Goal: Communication & Community: Share content

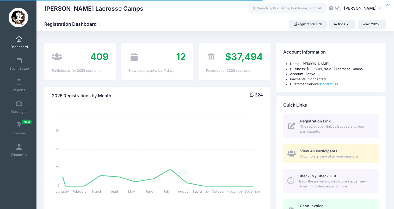
select select
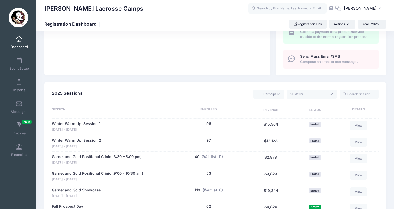
scroll to position [256, 0]
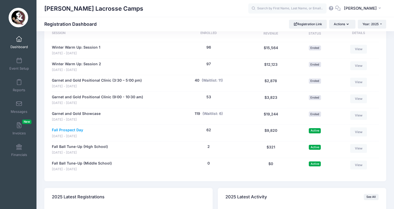
click at [69, 128] on link "Fall Prospect Day" at bounding box center [67, 130] width 31 height 5
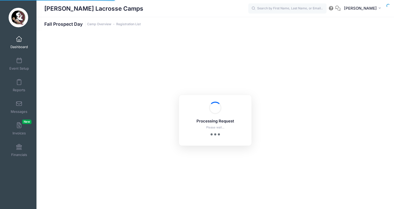
select select "10"
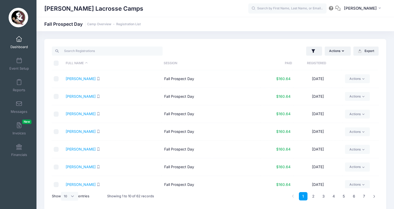
scroll to position [3, 0]
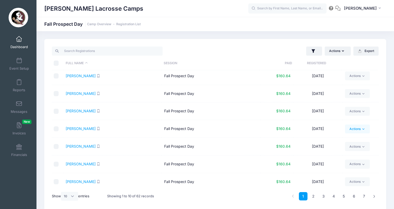
click at [354, 131] on link "Actions" at bounding box center [357, 129] width 25 height 9
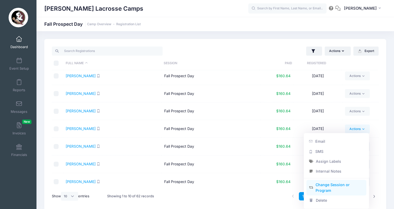
click at [327, 184] on link "Change Session or Program" at bounding box center [336, 188] width 60 height 16
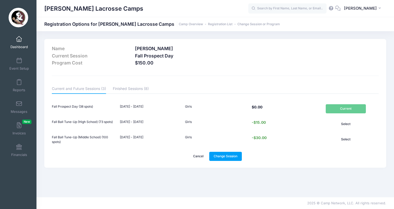
click at [195, 156] on link "Cancel" at bounding box center [199, 156] width 20 height 9
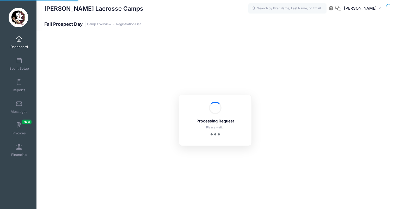
select select "10"
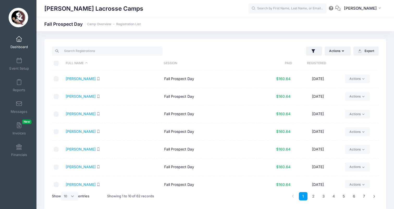
click at [55, 131] on input "checkbox" at bounding box center [56, 131] width 5 height 5
click at [362, 134] on link "Actions" at bounding box center [357, 132] width 25 height 9
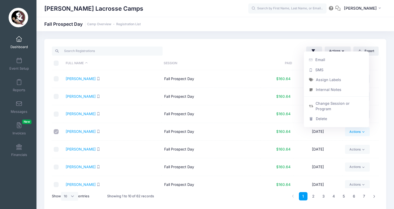
click at [57, 132] on input "checkbox" at bounding box center [56, 131] width 5 height 5
checkbox input "false"
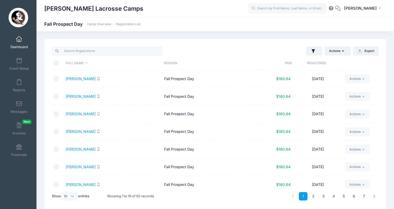
click at [20, 42] on link "Dashboard" at bounding box center [19, 42] width 25 height 18
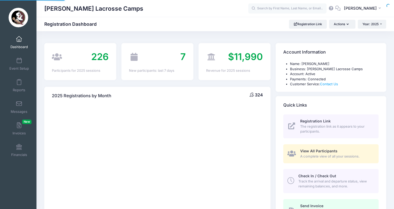
select select
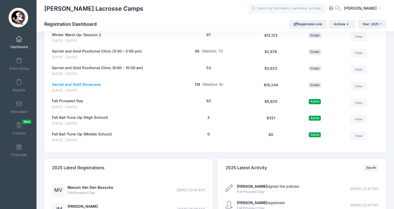
scroll to position [284, 0]
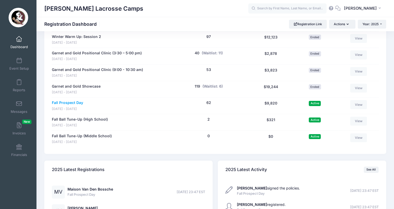
click at [75, 100] on link "Fall Prospect Day" at bounding box center [67, 102] width 31 height 5
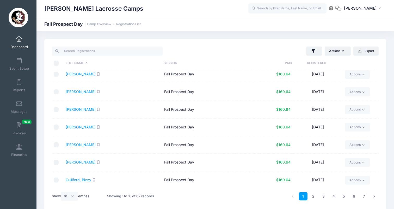
scroll to position [57, 0]
select select "50"
click at [57, 61] on input "\a \a \a \a" at bounding box center [56, 63] width 5 height 5
checkbox input "true"
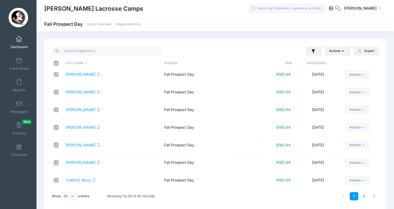
checkbox input "true"
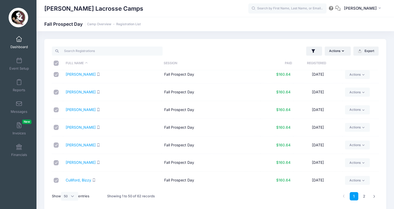
checkbox input "true"
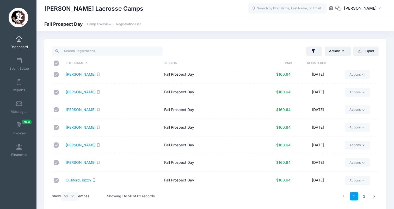
checkbox input "true"
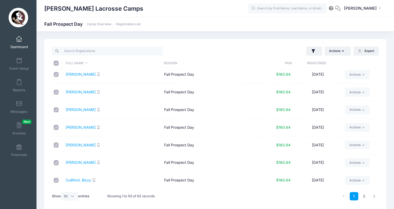
checkbox input "true"
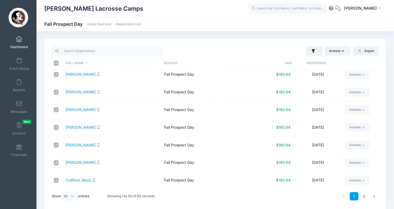
checkbox input "true"
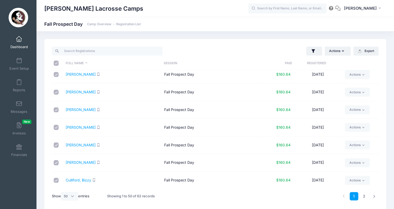
checkbox input "true"
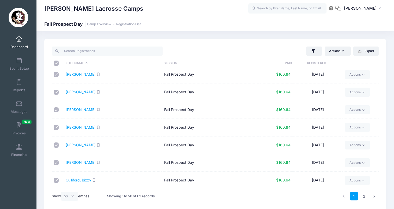
checkbox input "true"
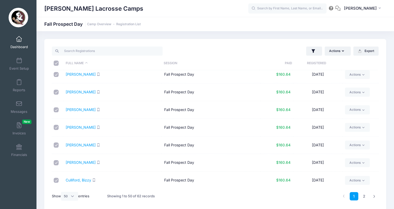
checkbox input "true"
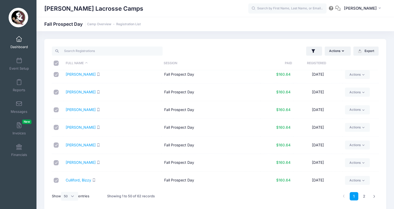
checkbox input "true"
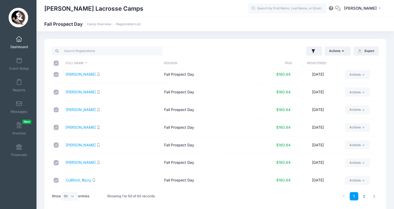
checkbox input "true"
click at [364, 196] on link "2" at bounding box center [364, 196] width 9 height 9
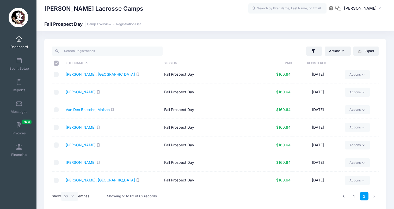
click at [57, 75] on input "checkbox" at bounding box center [56, 74] width 5 height 5
checkbox input "true"
click at [57, 63] on input "\a \a \a \a" at bounding box center [56, 63] width 5 height 5
checkbox input "false"
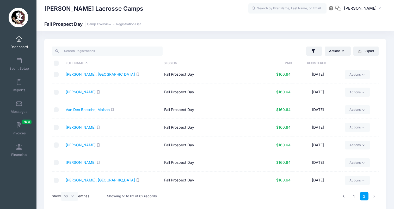
click at [57, 63] on input "\a \a \a \a" at bounding box center [56, 63] width 5 height 5
checkbox input "true"
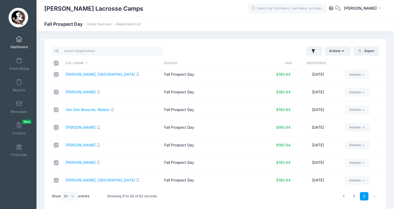
checkbox input "true"
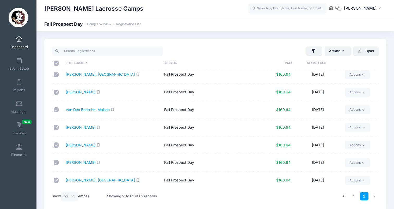
checkbox input "true"
click at [343, 51] on icon "button" at bounding box center [344, 51] width 4 height 0
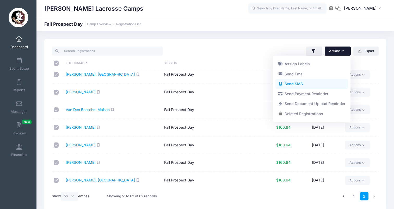
click at [313, 84] on link "Send SMS" at bounding box center [311, 84] width 72 height 10
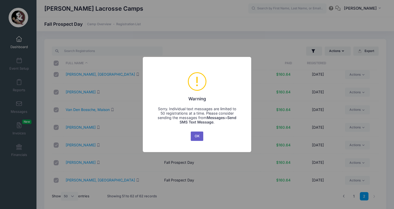
click at [197, 135] on button "OK" at bounding box center [197, 136] width 13 height 9
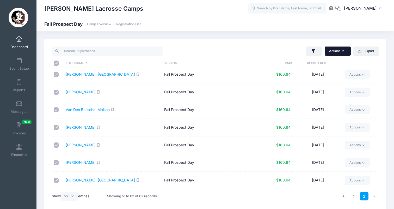
click at [337, 53] on button "Actions" at bounding box center [337, 51] width 26 height 9
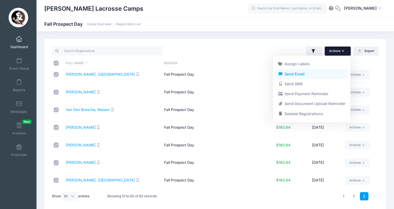
click at [305, 72] on link "Send Email" at bounding box center [311, 74] width 72 height 10
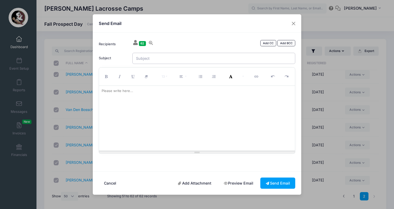
click at [180, 57] on input "Subject" at bounding box center [213, 58] width 163 height 11
click at [142, 109] on div at bounding box center [197, 118] width 196 height 65
click at [215, 58] on input "Moving inside!" at bounding box center [213, 58] width 163 height 11
type input "Moving inside!"
click at [182, 102] on div at bounding box center [197, 118] width 196 height 65
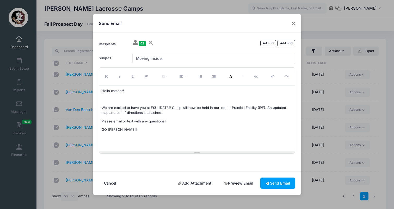
click at [184, 182] on link "Add Attachment" at bounding box center [195, 183] width 44 height 11
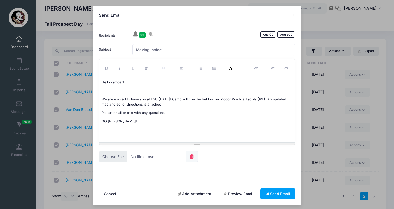
click at [109, 157] on input "file" at bounding box center [142, 156] width 87 height 11
type input "C:\fakepath\IPF camp.pdf"
click at [183, 107] on div "Hello camper! We are excited to have you at FSU on Sunday! Camp will now be hel…" at bounding box center [197, 109] width 196 height 65
click at [183, 105] on p "We are excited to have you at FSU on Sunday! Camp will now be held in our Indoo…" at bounding box center [197, 102] width 191 height 10
click at [213, 120] on p "Please email or text with any questions!" at bounding box center [197, 121] width 191 height 5
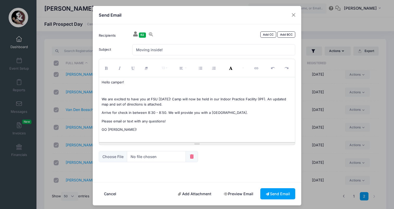
click at [186, 92] on p at bounding box center [197, 91] width 191 height 5
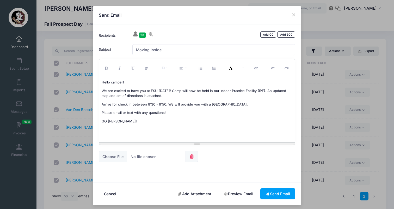
click at [184, 106] on p "Arrive for check in between 8:30 - 8:50. We will provide you with a camp jersey." at bounding box center [197, 104] width 191 height 5
click at [173, 51] on input "Moving inside!" at bounding box center [213, 49] width 163 height 11
type input "Moving inside & jersey"
click at [150, 100] on div "Hello camper! We are excited to have you at FSU on Sunday! Camp will now be hel…" at bounding box center [197, 109] width 196 height 65
click at [204, 99] on div "Hello camper! We are excited to have you at FSU on Sunday! Camp will now be hel…" at bounding box center [197, 109] width 196 height 65
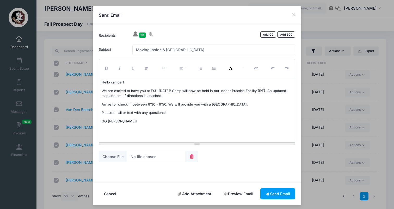
click at [239, 97] on p "We are excited to have you at FSU on Sunday! Camp will now be held in our Indoo…" at bounding box center [197, 94] width 191 height 10
drag, startPoint x: 165, startPoint y: 103, endPoint x: 100, endPoint y: 104, distance: 64.6
click at [100, 104] on div "Hello camper! We are excited to have you at FSU on Sunday! Camp will now be hel…" at bounding box center [197, 109] width 196 height 65
copy p "Arrive for check in between 8:30 - 8:50."
click at [190, 97] on p "We are excited to have you at FSU on Sunday! Camp will now be held in our Indoo…" at bounding box center [197, 94] width 191 height 10
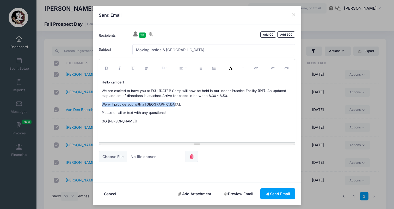
drag, startPoint x: 172, startPoint y: 104, endPoint x: 101, endPoint y: 103, distance: 71.9
click at [101, 103] on div "Hello camper! We are excited to have you at FSU on Sunday! Camp will now be hel…" at bounding box center [197, 109] width 196 height 65
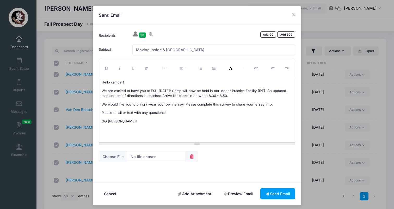
click at [222, 104] on p "We would like you to bring / wear your own jersey. Please complete this survey …" at bounding box center [197, 104] width 191 height 5
click at [257, 70] on button "Link (⌘+K)" at bounding box center [257, 67] width 14 height 15
type input "survey"
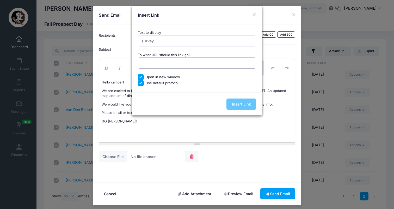
paste input "https://forms.gle/1s8YhURJPe5CL6V27"
type input "https://forms.gle/1s8YhURJPe5CL6V27"
click at [246, 108] on input "Insert Link" at bounding box center [241, 104] width 30 height 11
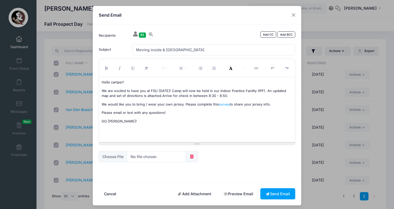
click at [232, 119] on p "GO NOLES!" at bounding box center [197, 121] width 191 height 5
click at [235, 191] on link "Preview Email" at bounding box center [238, 194] width 40 height 11
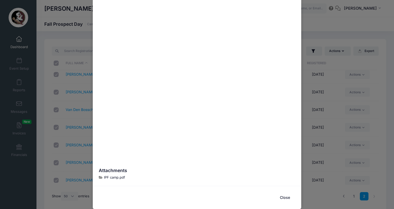
scroll to position [146, 0]
click at [284, 199] on button "Close" at bounding box center [284, 198] width 21 height 11
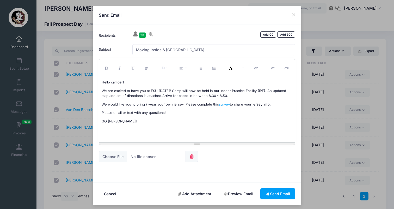
click at [182, 98] on p "We are excited to have you at FSU on Sunday! Camp will now be held in our Indoo…" at bounding box center [197, 94] width 191 height 10
drag, startPoint x: 222, startPoint y: 91, endPoint x: 268, endPoint y: 90, distance: 45.6
click at [268, 90] on p "We are excited to have you at FSU on Sunday! Camp will now be held in our Indoo…" at bounding box center [197, 94] width 191 height 10
click at [109, 68] on button "Bold (⌘+B)" at bounding box center [107, 67] width 14 height 15
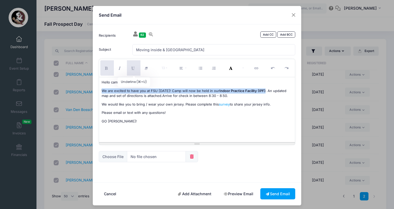
click at [132, 66] on button "Underline (⌘+U)" at bounding box center [134, 67] width 14 height 15
click at [229, 68] on icon "Recent Color" at bounding box center [231, 68] width 5 height 0
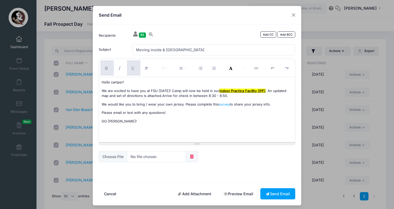
click at [241, 107] on div "Hello camper! We are excited to have you at FSU on Sunday! Camp will now be hel…" at bounding box center [197, 109] width 196 height 65
drag, startPoint x: 183, startPoint y: 104, endPoint x: 267, endPoint y: 104, distance: 84.6
click at [267, 104] on p "We would like you to bring / wear your own jersey. Please complete this survey …" at bounding box center [197, 104] width 191 height 5
click at [231, 68] on icon "Recent Color" at bounding box center [231, 68] width 5 height 0
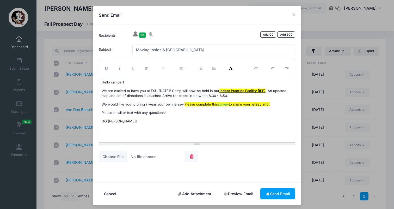
click at [197, 132] on div "Hello camper! We are excited to have you at FSU on Sunday! Camp will now be hel…" at bounding box center [197, 109] width 196 height 65
click at [280, 103] on p "We would like you to bring / wear your own jersey. Please complete this survey …" at bounding box center [197, 104] width 191 height 5
click at [201, 113] on p "Please email or text with any questions!" at bounding box center [197, 112] width 191 height 5
click at [228, 104] on font "Please complete this survey to share your jersey info." at bounding box center [226, 104] width 85 height 4
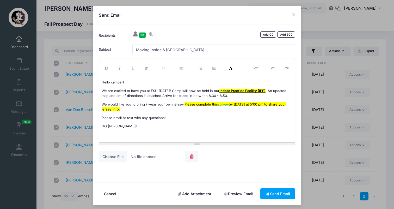
click at [267, 105] on p "We would like you to bring / wear your own jersey. Please complete this survey …" at bounding box center [197, 107] width 191 height 10
click at [168, 124] on p "GO NOLES!" at bounding box center [197, 126] width 191 height 5
click at [113, 117] on p "Please email or text with any questions!" at bounding box center [197, 118] width 191 height 5
click at [144, 116] on p "Email or text with any questions!" at bounding box center [197, 118] width 191 height 5
drag, startPoint x: 158, startPoint y: 117, endPoint x: 93, endPoint y: 80, distance: 74.9
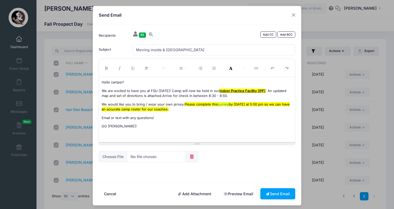
click at [93, 80] on div "Recipients 62 Add CC Add BCC Sorenson, Elle; Stiefel, Sofie; Sullivan, Holly; T…" at bounding box center [197, 103] width 208 height 158
copy div "Hello camper! We are excited to have you at FSU on Sunday! Camp will now be hel…"
click at [149, 128] on div "Hello camper! We are excited to have you at FSU on Sunday! Camp will now be hel…" at bounding box center [197, 109] width 196 height 65
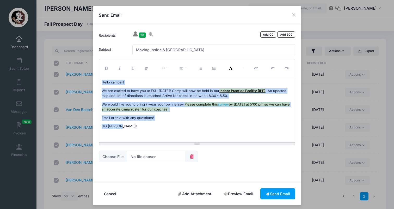
drag, startPoint x: 139, startPoint y: 127, endPoint x: 97, endPoint y: 78, distance: 64.4
click at [97, 78] on div "<p>Hello camper!&nbsp;</p><p>We are excited to have you at FSU on Sunday! Camp …" at bounding box center [197, 102] width 202 height 86
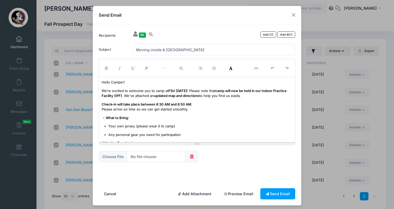
scroll to position [0, 0]
click at [139, 109] on p "Check-in will take place between 8:30 AM and 8:50 AM. Please arrive on time so …" at bounding box center [197, 107] width 191 height 10
click at [201, 107] on p "Check-in will take place between 8:30 AM and 8:50 AM. Please arrive on time so …" at bounding box center [197, 107] width 191 height 10
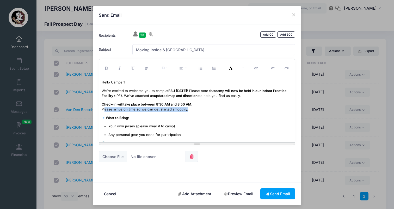
drag, startPoint x: 189, startPoint y: 108, endPoint x: 104, endPoint y: 108, distance: 84.9
click at [104, 108] on p "Check-in will take place between 8:30 AM and 8:50 AM. Please arrive on time so …" at bounding box center [197, 107] width 191 height 10
click at [197, 106] on p "Check-in will take place between 8:30 AM and 8:50 AM." at bounding box center [197, 107] width 191 height 10
click at [195, 104] on p "Check-in will take place between 8:30 AM and 8:50 AM." at bounding box center [197, 107] width 191 height 10
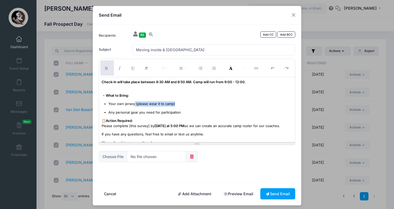
drag, startPoint x: 181, startPoint y: 103, endPoint x: 134, endPoint y: 102, distance: 47.1
click at [134, 102] on p "Your own jersey (please wear it to camp)" at bounding box center [200, 104] width 184 height 5
click at [175, 108] on ul "Your own jersey (please wear it to camp) Any personal gear you need for partici…" at bounding box center [197, 109] width 191 height 14
drag, startPoint x: 174, startPoint y: 102, endPoint x: 132, endPoint y: 104, distance: 41.7
click at [132, 104] on p "Your own jersey (please wear it to camp)" at bounding box center [200, 104] width 184 height 5
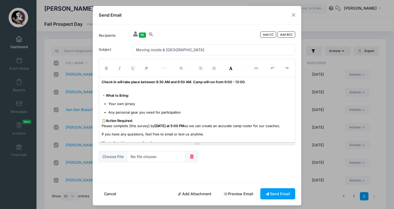
click at [177, 110] on p "Any personal gear you need for participation" at bounding box center [200, 112] width 184 height 5
click at [184, 113] on p "Any personal gear you need for participation" at bounding box center [200, 112] width 184 height 5
drag, startPoint x: 184, startPoint y: 111, endPoint x: 109, endPoint y: 110, distance: 75.3
click at [109, 110] on p "Any personal gear you need for participation" at bounding box center [200, 112] width 184 height 5
click at [123, 113] on p "Any personal gear you need for participation" at bounding box center [200, 112] width 184 height 5
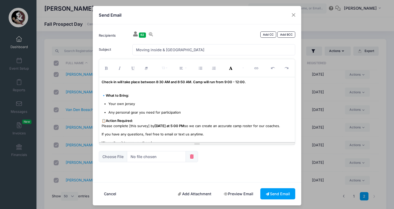
click at [181, 110] on p "Any personal gear you need for participation" at bounding box center [200, 112] width 184 height 5
drag, startPoint x: 184, startPoint y: 110, endPoint x: 106, endPoint y: 102, distance: 78.7
click at [106, 102] on ul "Your own jersey Any personal gear you need for participation" at bounding box center [197, 109] width 191 height 14
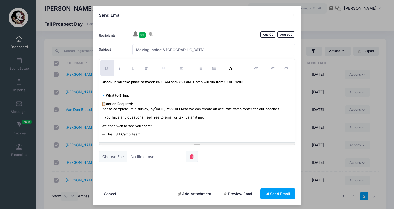
scroll to position [22, 0]
drag, startPoint x: 133, startPoint y: 95, endPoint x: 107, endPoint y: 95, distance: 25.3
click at [107, 95] on p "🔹 What to Bring" at bounding box center [197, 96] width 191 height 5
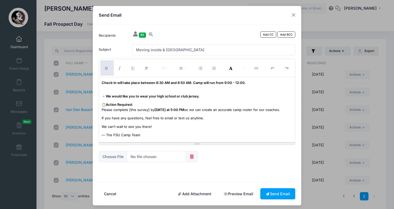
click at [102, 109] on p "📋 Action Required: Please complete [this survey] by Saturday at 5:00 PM so we c…" at bounding box center [197, 107] width 191 height 10
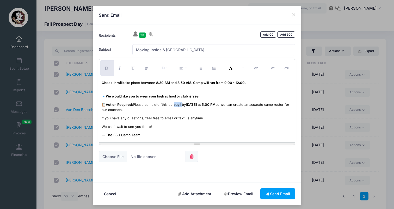
drag, startPoint x: 183, startPoint y: 103, endPoint x: 176, endPoint y: 103, distance: 7.3
click at [176, 103] on p "📋 Action Required: Please complete [this survey] by Saturday at 5:00 PM so we c…" at bounding box center [197, 107] width 191 height 10
click at [185, 103] on p "📋 Action Required: Please complete [this survey] by Saturday at 5:00 PM so we c…" at bounding box center [197, 107] width 191 height 10
click at [182, 104] on p "📋 Action Required: Please complete [this survey] by Saturday at 5:00 PM so we c…" at bounding box center [197, 107] width 191 height 10
click at [163, 102] on p "📋 Action Required: Please complete [this survey by Saturday at 5:00 PM so we ca…" at bounding box center [197, 107] width 191 height 10
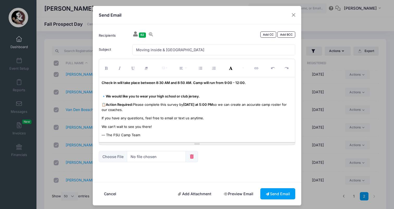
click at [212, 107] on p "📋 Action Required: Please complete this survey by Saturday at 5:00 PM so we can…" at bounding box center [197, 107] width 191 height 10
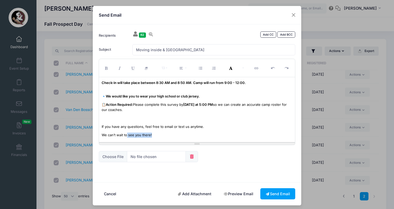
drag, startPoint x: 151, startPoint y: 135, endPoint x: 127, endPoint y: 134, distance: 23.4
click at [127, 134] on p "We can’t wait to see you there!" at bounding box center [197, 135] width 191 height 5
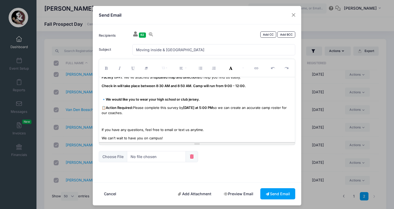
scroll to position [11, 0]
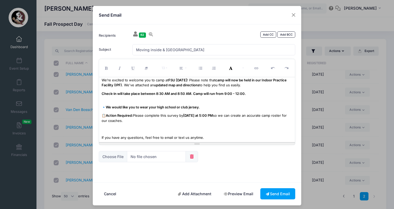
click at [126, 132] on div "Hello Camper! We’re excited to welcome you to camp at FSU this Sunday ! Please …" at bounding box center [197, 109] width 196 height 65
click at [173, 114] on p "📋 Action Required: Please complete this survey by Saturday at 5:00 PM so we can…" at bounding box center [197, 118] width 191 height 10
click at [251, 65] on button "Link (⌘+K)" at bounding box center [257, 67] width 14 height 15
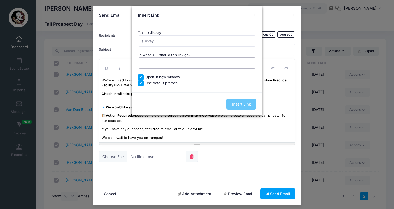
click at [188, 58] on input "To what URL should this link go?" at bounding box center [197, 63] width 118 height 11
paste input "https://forms.gle/saLTdyvUaN2mWqEHA"
type input "https://forms.gle/saLTdyvUaN2mWqEHA"
click at [244, 101] on input "Insert Link" at bounding box center [241, 104] width 30 height 11
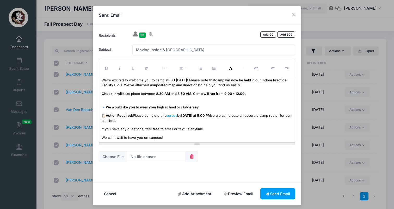
click at [206, 121] on p "📋 Action Required: Please complete this survey by Saturday at 5:00 PM so we can…" at bounding box center [197, 118] width 191 height 10
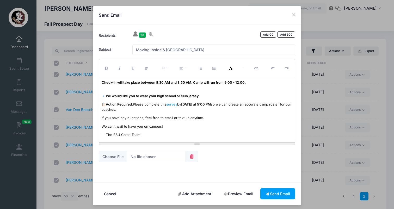
scroll to position [22, 0]
click at [230, 195] on link "Preview Email" at bounding box center [238, 194] width 40 height 11
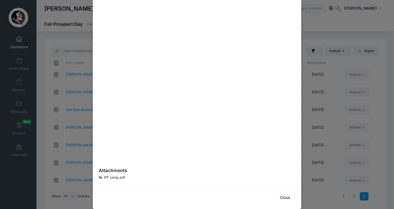
scroll to position [188, 0]
click at [284, 196] on button "Close" at bounding box center [284, 198] width 21 height 11
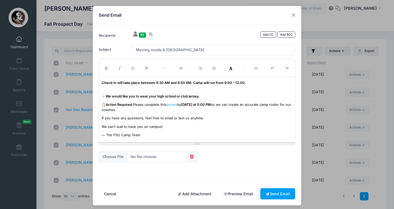
click at [178, 90] on div "Hello Camper! We’re excited to welcome you to camp at FSU this Sunday ! Please …" at bounding box center [197, 109] width 196 height 65
click at [177, 88] on p "Check-in will take place between 8:30 AM and 8:50 AM. Camp will run from 9:00 -…" at bounding box center [197, 85] width 191 height 10
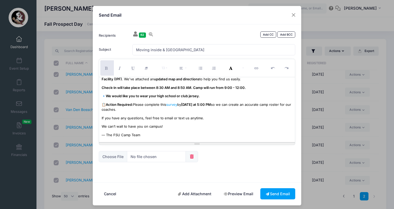
drag, startPoint x: 135, startPoint y: 104, endPoint x: 218, endPoint y: 103, distance: 83.9
click at [218, 103] on p "📋 Action Required: Please complete this survey by Saturday at 5:00 PM so we can…" at bounding box center [197, 107] width 191 height 10
click at [243, 67] on button "More Color" at bounding box center [242, 67] width 9 height 15
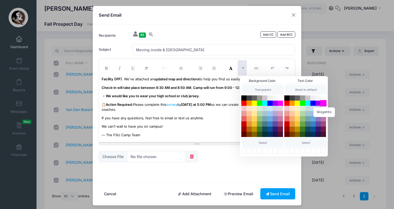
click at [322, 103] on button "Magenta" at bounding box center [323, 103] width 6 height 6
click at [219, 119] on p "If you have any questions, feel free to email or text us anytime." at bounding box center [197, 118] width 191 height 5
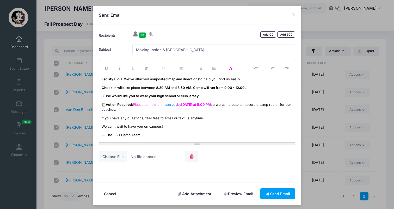
drag, startPoint x: 218, startPoint y: 105, endPoint x: 134, endPoint y: 103, distance: 83.6
click at [134, 103] on p "📋 Action Required: Please complete this survey by Saturday at 5:00 PM so we can…" at bounding box center [197, 107] width 191 height 10
click at [132, 68] on icon "Underline (⌘+U)" at bounding box center [133, 68] width 5 height 0
click at [105, 68] on icon "Bold (⌘+B)" at bounding box center [107, 68] width 5 height 0
click at [118, 68] on icon "Italic (⌘+I)" at bounding box center [120, 68] width 5 height 0
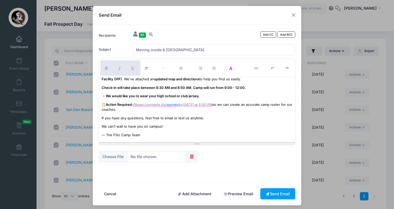
click at [178, 118] on span "If you have any questions, feel free to email or text us anytime." at bounding box center [153, 118] width 102 height 4
click at [119, 68] on icon "Italic (⌘+I)" at bounding box center [120, 68] width 5 height 0
click at [160, 119] on p "If you have any questions, feel free to email or text us anytime." at bounding box center [197, 118] width 191 height 5
click at [220, 122] on div "Hello Camper! We’re excited to welcome you to camp at FSU this Sunday ! Please …" at bounding box center [197, 109] width 196 height 65
click at [149, 50] on input "Moving inside & jersey" at bounding box center [213, 49] width 163 height 11
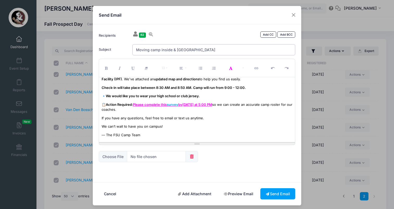
click at [207, 50] on input "Moving camp inside & jersey" at bounding box center [213, 49] width 163 height 11
type input "Moving camp inside & bring your own jersey"
click at [284, 34] on link "Add BCC" at bounding box center [286, 35] width 18 height 6
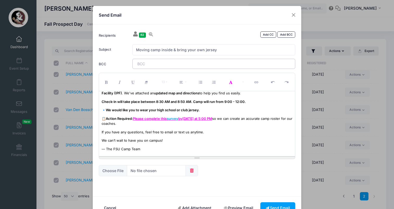
click at [209, 64] on tags "​" at bounding box center [213, 64] width 163 height 10
click at [250, 142] on div "Hello Camper! We’re excited to welcome you to camp at FSU this Sunday ! Please …" at bounding box center [197, 123] width 196 height 65
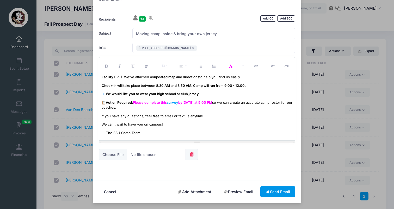
scroll to position [16, 0]
click at [272, 192] on button "Send Email" at bounding box center [277, 192] width 35 height 11
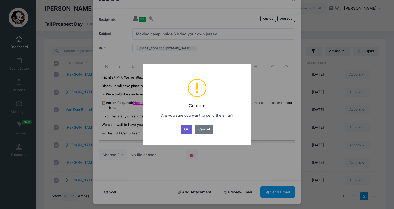
click at [186, 132] on button "Ok" at bounding box center [186, 129] width 12 height 9
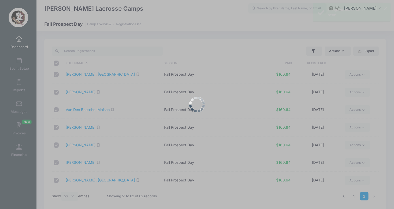
scroll to position [0, 0]
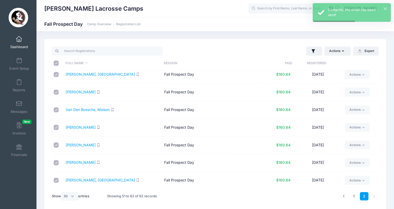
click at [57, 65] on input "\a \a \a \a" at bounding box center [56, 63] width 5 height 5
checkbox input "false"
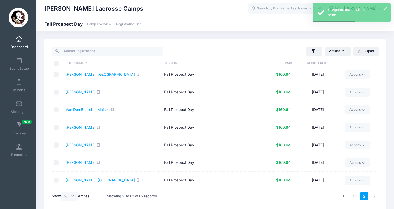
checkbox input "false"
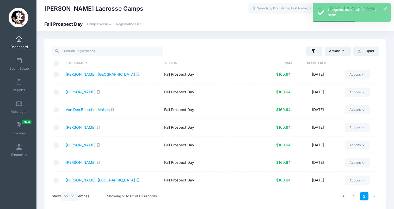
checkbox input "false"
click at [355, 197] on link "1" at bounding box center [353, 196] width 9 height 9
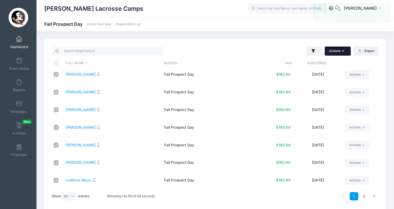
click at [335, 53] on button "Actions" at bounding box center [337, 51] width 26 height 9
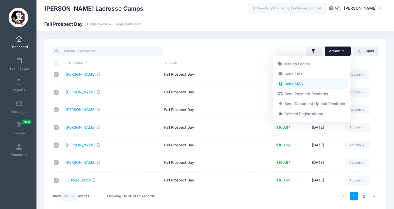
click at [320, 80] on link "Send SMS" at bounding box center [311, 84] width 72 height 10
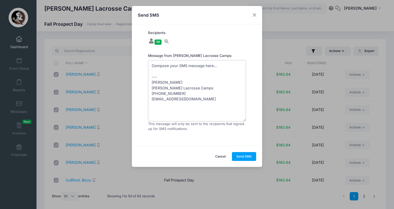
click at [220, 66] on textarea "Compose your SMS message here... --- [PERSON_NAME] [PERSON_NAME] Lacrosse Camps…" at bounding box center [197, 90] width 98 height 61
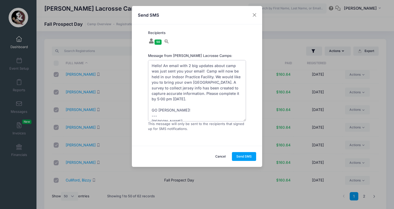
click at [197, 87] on textarea "Hello! An email with 2 big updates about camp was just sent you your email! Cam…" at bounding box center [197, 90] width 98 height 61
click at [204, 72] on textarea "Hello! An email with 2 big updates about camp was just sent you your email! Cam…" at bounding box center [197, 90] width 98 height 61
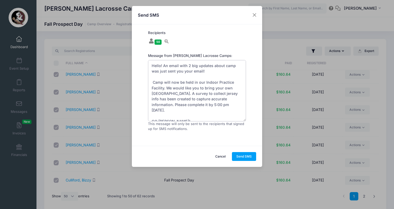
click at [168, 88] on textarea "Hello! An email with 2 big updates about camp was just sent you your email! Cam…" at bounding box center [197, 90] width 98 height 61
click at [153, 83] on textarea "Hello! An email with 2 big updates about camp was just sent you your email! Cam…" at bounding box center [197, 90] width 98 height 61
click at [183, 88] on textarea "Hello! An email with 2 big updates about camp was just sent you your email! Upd…" at bounding box center [197, 90] width 98 height 61
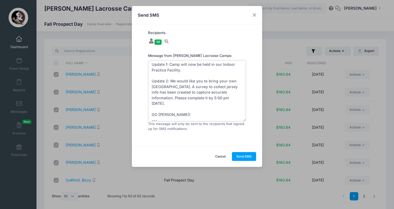
scroll to position [18, 0]
click at [224, 94] on textarea "Hello! An email with 2 big updates about camp was just sent you your email! Upd…" at bounding box center [197, 90] width 98 height 61
drag, startPoint x: 207, startPoint y: 80, endPoint x: 170, endPoint y: 80, distance: 37.0
click at [170, 80] on textarea "Hello! An email with 2 big updates about camp was just sent you your email! Upd…" at bounding box center [197, 90] width 98 height 61
click at [206, 79] on textarea "Hello! An email with 2 big updates about camp was just sent you your email! Upd…" at bounding box center [197, 90] width 98 height 61
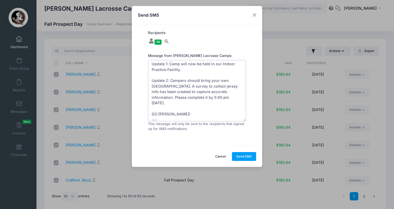
click at [206, 79] on textarea "Hello! An email with 2 big updates about camp was just sent you your email! Upd…" at bounding box center [197, 90] width 98 height 61
click at [204, 92] on textarea "Hello! An email with 2 big updates about camp was just sent you your email! Upd…" at bounding box center [197, 90] width 98 height 61
click at [215, 80] on textarea "Hello! An email with 2 big updates about camp was just sent you your email! Upd…" at bounding box center [197, 90] width 98 height 61
click at [233, 81] on textarea "Hello! An email with 2 big updates about camp was just sent you your email! Upd…" at bounding box center [197, 90] width 98 height 61
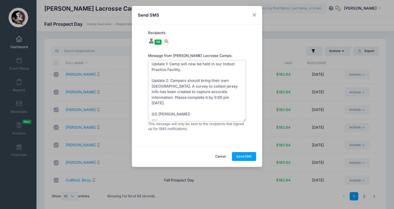
click at [233, 81] on textarea "Hello! An email with 2 big updates about camp was just sent you your email! Upd…" at bounding box center [197, 90] width 98 height 61
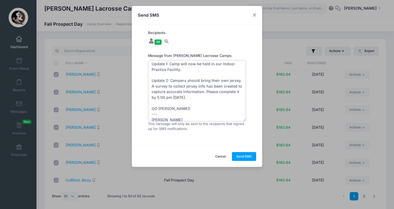
click at [203, 96] on textarea "Hello! An email with 2 big updates about camp was just sent you your email! Upd…" at bounding box center [197, 90] width 98 height 61
drag, startPoint x: 220, startPoint y: 97, endPoint x: 191, endPoint y: 97, distance: 28.1
click at [191, 97] on textarea "Hello! An email with 2 big updates about camp was just sent you your email! Upd…" at bounding box center [197, 90] width 98 height 61
click at [224, 97] on textarea "Hello! An email with 2 big updates about camp was just sent you your email! Upd…" at bounding box center [197, 90] width 98 height 61
paste textarea "https://forms.gle/a3hncM8k5J57wB8w8"
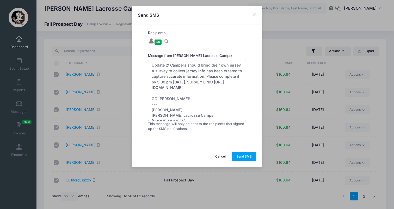
scroll to position [28, 0]
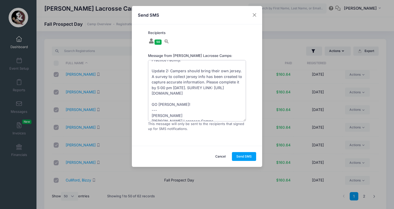
click at [208, 93] on textarea "Hello! An email with 2 big updates about camp was just sent you your email! Upd…" at bounding box center [197, 90] width 98 height 61
click at [215, 95] on textarea "Hello! An email with 2 big updates about camp was just sent you your email! Upd…" at bounding box center [197, 90] width 98 height 61
drag, startPoint x: 227, startPoint y: 92, endPoint x: 146, endPoint y: 91, distance: 81.5
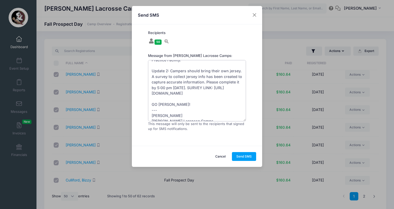
click at [146, 91] on form "Recipients 50 Aballi, Olivia; Ballinger, Elizabeth; Bamburowski, Paige; Berzins…" at bounding box center [196, 85] width 103 height 110
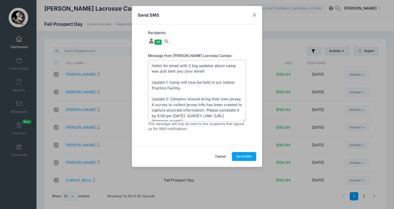
scroll to position [0, 0]
click at [209, 69] on textarea "Hello! An email with 2 big updates about camp was just sent you your email! Upd…" at bounding box center [197, 90] width 98 height 61
drag, startPoint x: 188, startPoint y: 65, endPoint x: 164, endPoint y: 65, distance: 24.5
click at [164, 65] on textarea "Hello! An email with 2 big updates about camp was just sent you your email! Upd…" at bounding box center [197, 90] width 98 height 61
click at [190, 73] on textarea "Hello! 2 big updates about camp was just sent you your email! Update 1: Camp wi…" at bounding box center [197, 90] width 98 height 61
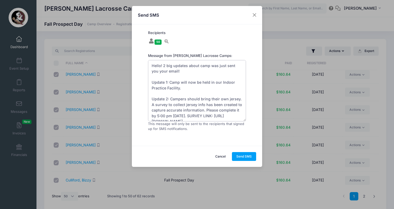
drag, startPoint x: 174, startPoint y: 71, endPoint x: 163, endPoint y: 65, distance: 12.0
click at [163, 65] on textarea "Hello! 2 big updates about camp was just sent you your email! Update 1: Camp wi…" at bounding box center [197, 90] width 98 height 61
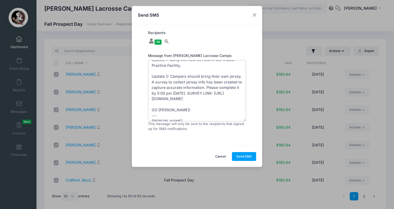
scroll to position [24, 0]
drag, startPoint x: 227, startPoint y: 95, endPoint x: 191, endPoint y: 90, distance: 36.5
click at [191, 90] on textarea "Hello! Check your email for important updates about camp. Update 1: Camp will n…" at bounding box center [197, 90] width 98 height 61
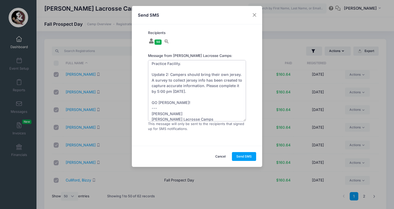
click at [235, 77] on textarea "Hello! Check your email for important updates about camp. Update 1: Camp will n…" at bounding box center [197, 90] width 98 height 61
click at [235, 78] on textarea "Hello! Check your email for important updates about camp. Update 1: Camp will n…" at bounding box center [197, 90] width 98 height 61
click at [205, 89] on textarea "Hello! Check your email for important updates about camp. Update 1: Camp will n…" at bounding box center [197, 90] width 98 height 61
click at [214, 91] on textarea "Hello! Check your email for important updates about camp. Update 1: Camp will n…" at bounding box center [197, 90] width 98 height 61
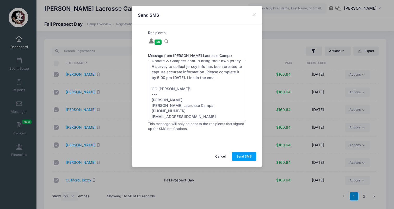
scroll to position [0, 0]
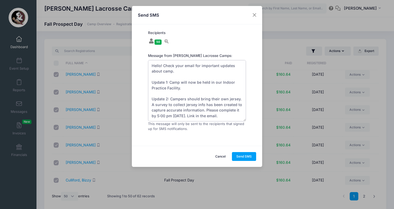
drag, startPoint x: 179, startPoint y: 86, endPoint x: 110, endPoint y: 6, distance: 105.6
click at [110, 6] on div "Send SMS Recipients 50 Aballi, Olivia; Ballinger, Elizabeth; Bamburowski, Paige…" at bounding box center [197, 104] width 394 height 209
click at [210, 81] on textarea "Hello! Check your email for important updates about camp. Update 1: Camp will n…" at bounding box center [197, 90] width 98 height 61
drag, startPoint x: 179, startPoint y: 99, endPoint x: 114, endPoint y: 7, distance: 113.4
click at [114, 7] on div "Send SMS Recipients 50 Aballi, Olivia; Ballinger, Elizabeth; Bamburowski, Paige…" at bounding box center [197, 104] width 394 height 209
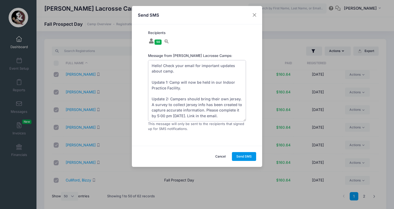
type textarea "Hello! Check your email for important updates about camp. Update 1: Camp will n…"
click at [249, 153] on button "Send SMS" at bounding box center [244, 156] width 24 height 9
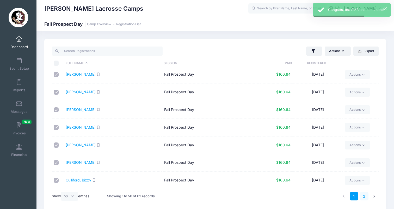
click at [365, 198] on link "2" at bounding box center [364, 196] width 9 height 9
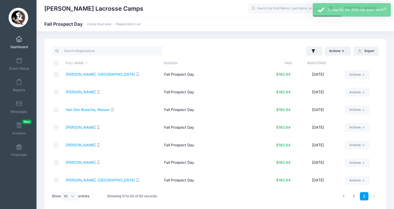
click at [57, 61] on input "\a \a \a \a" at bounding box center [56, 63] width 5 height 5
checkbox input "true"
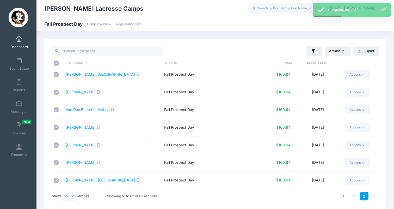
checkbox input "true"
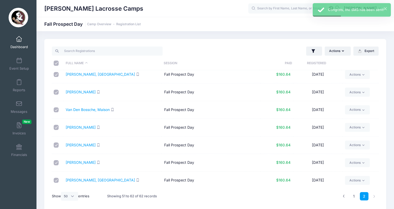
checkbox input "true"
click at [339, 51] on button "Actions" at bounding box center [337, 51] width 26 height 9
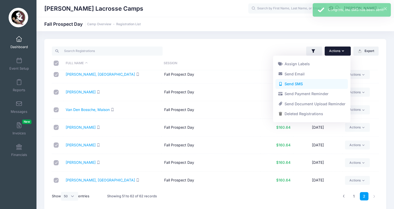
click at [313, 84] on link "Send SMS" at bounding box center [311, 84] width 72 height 10
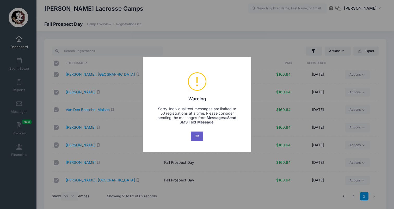
click at [200, 134] on button "OK" at bounding box center [197, 136] width 13 height 9
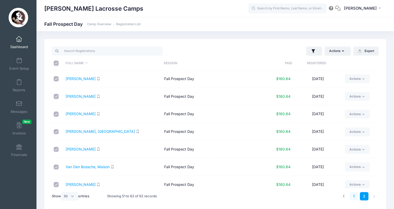
click at [352, 196] on link "1" at bounding box center [353, 196] width 9 height 9
click at [55, 64] on input "\a \a \a \a" at bounding box center [56, 63] width 5 height 5
checkbox input "false"
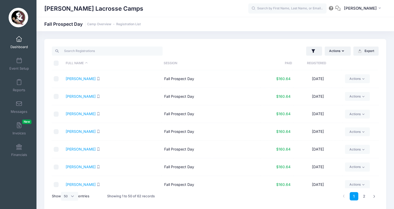
checkbox input "false"
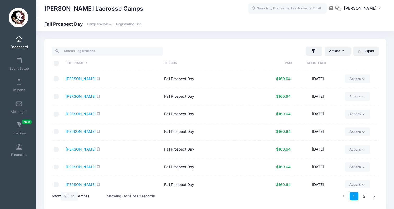
checkbox input "false"
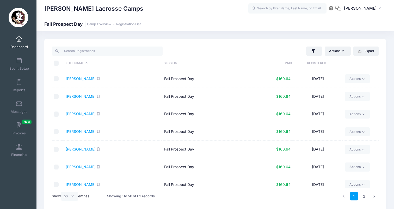
checkbox input "false"
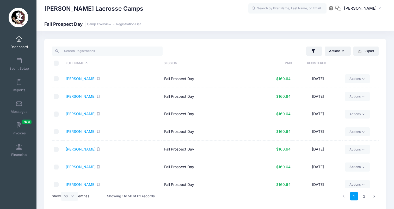
checkbox input "false"
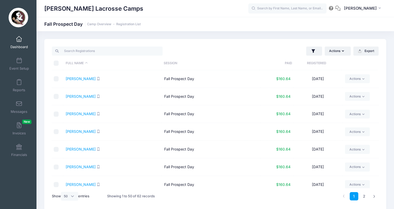
checkbox input "false"
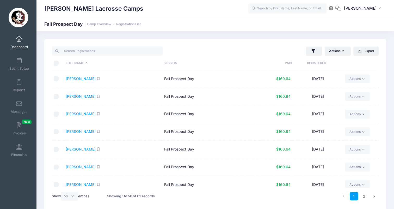
checkbox input "false"
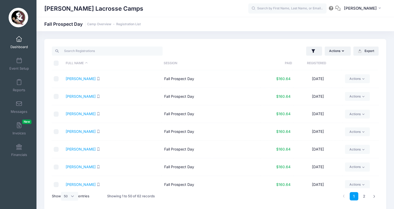
checkbox input "false"
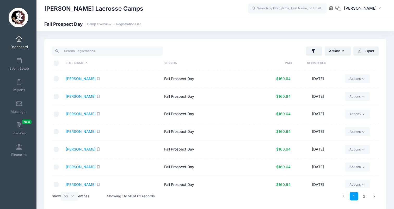
checkbox input "false"
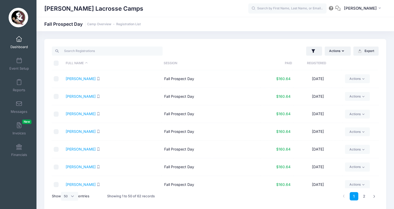
checkbox input "false"
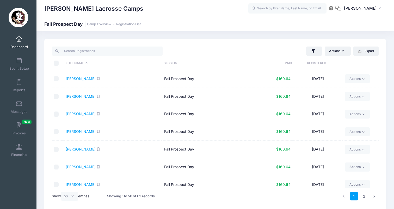
checkbox input "false"
click at [365, 197] on link "2" at bounding box center [364, 196] width 9 height 9
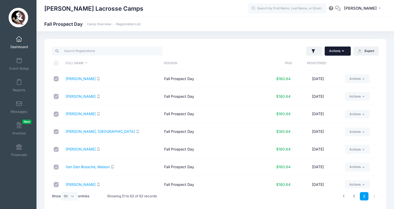
click at [341, 49] on button "Actions" at bounding box center [337, 51] width 26 height 9
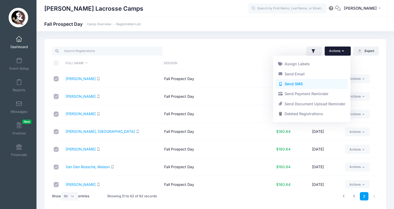
click at [323, 83] on link "Send SMS" at bounding box center [311, 84] width 72 height 10
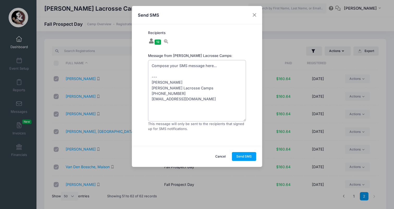
click at [182, 67] on textarea "Compose your SMS message here... --- [PERSON_NAME] [PERSON_NAME] Lacrosse Camps…" at bounding box center [197, 90] width 98 height 61
paste textarea "Hello! Check your email for important updates about camp. Update 1: Camp will n…"
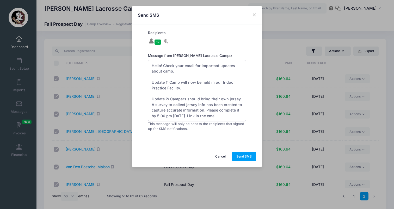
scroll to position [35, 0]
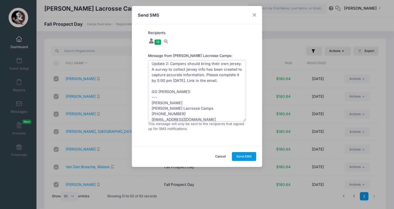
type textarea "Hello! Check your email for important updates about camp. Update 1: Camp will n…"
click at [238, 153] on button "Send SMS" at bounding box center [244, 156] width 24 height 9
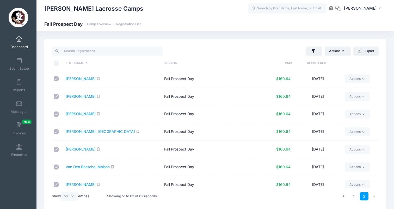
click at [19, 37] on span at bounding box center [19, 39] width 0 height 6
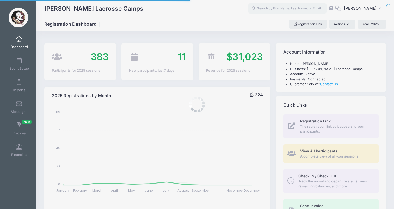
select select
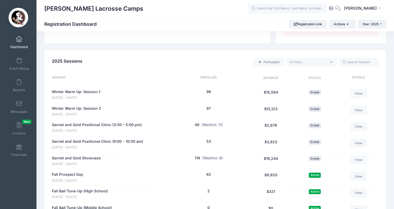
scroll to position [270, 0]
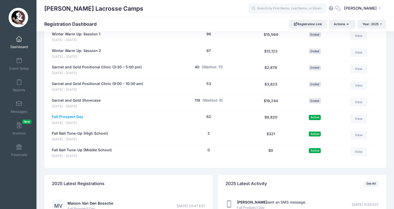
click at [76, 114] on link "Fall Prospect Day" at bounding box center [67, 116] width 31 height 5
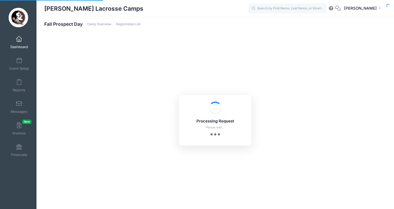
select select "10"
